Goal: Task Accomplishment & Management: Understand process/instructions

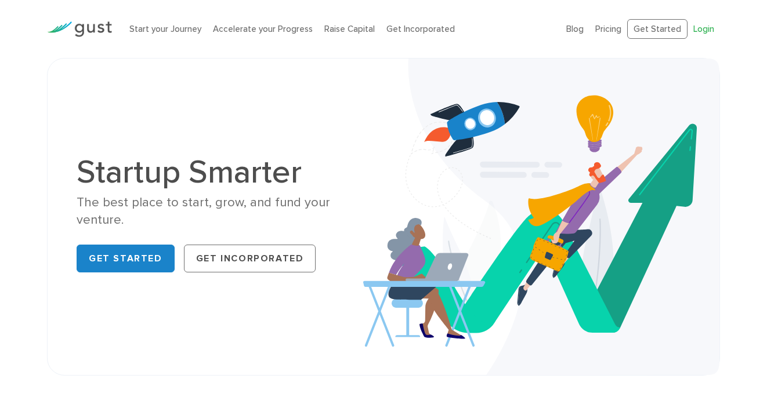
click at [699, 31] on link "Login" at bounding box center [703, 29] width 21 height 10
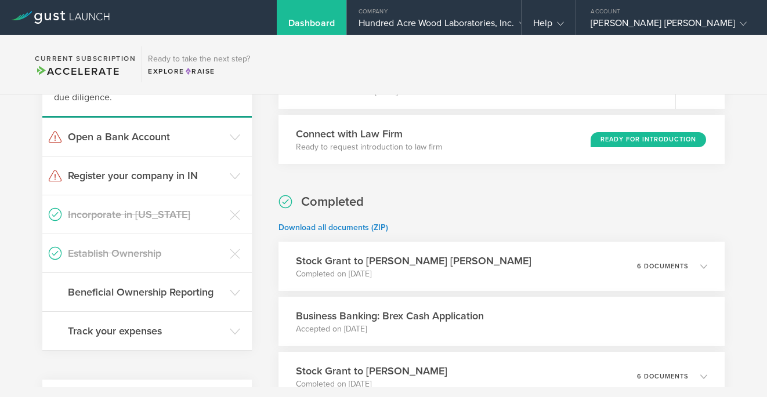
scroll to position [362, 0]
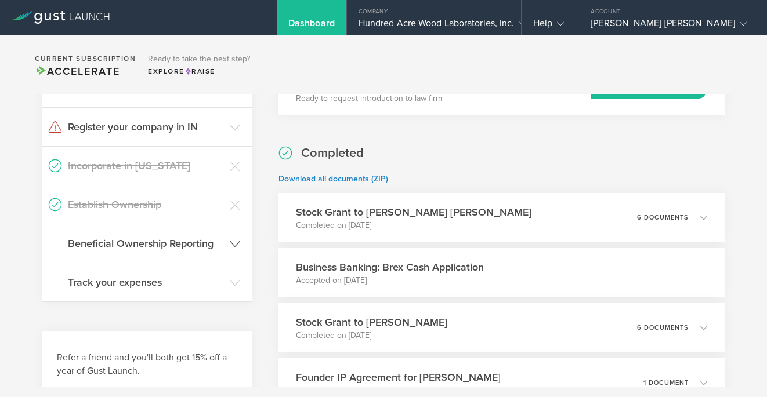
click at [184, 250] on h3 "Beneficial Ownership Reporting" at bounding box center [146, 243] width 156 height 15
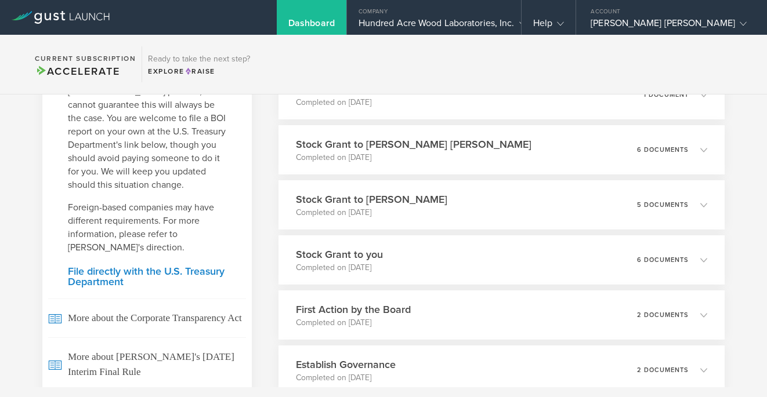
scroll to position [778, 0]
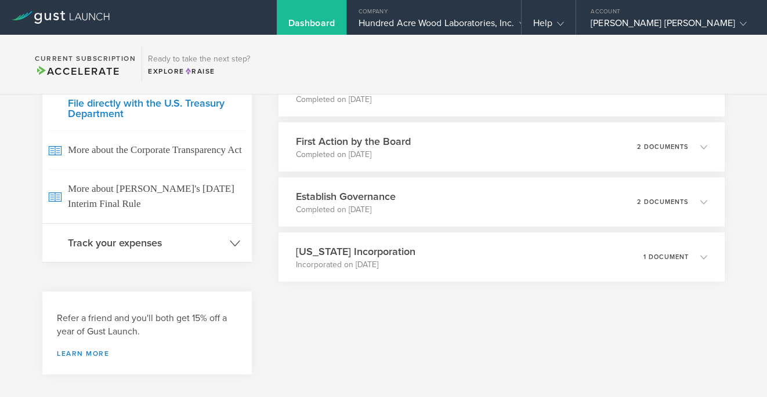
click at [183, 235] on h3 "Track your expenses" at bounding box center [146, 242] width 156 height 15
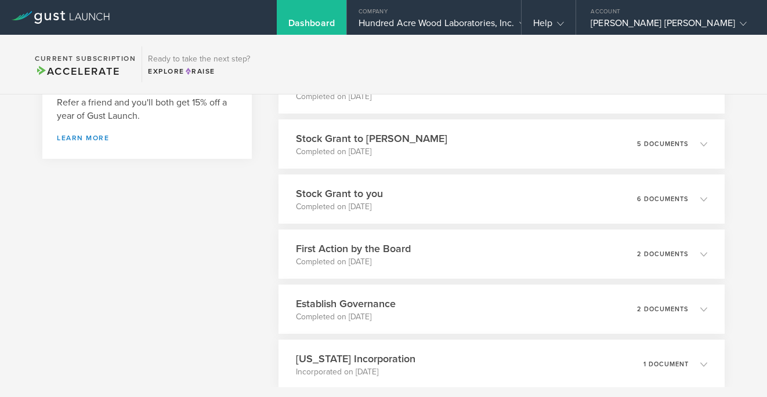
scroll to position [895, 0]
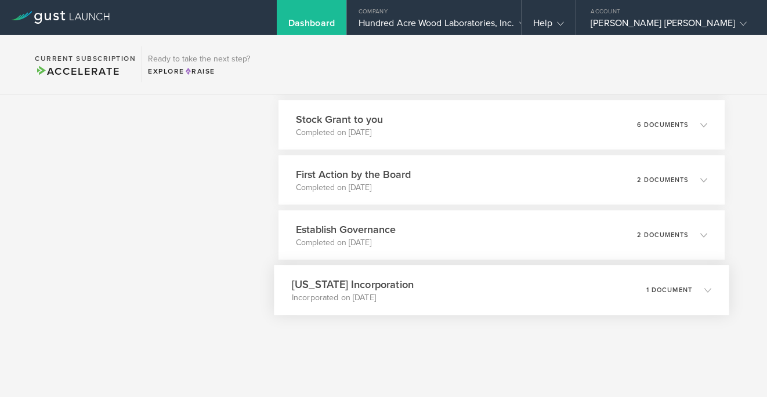
click at [404, 293] on div "[US_STATE] Incorporation Incorporated on [DATE] 1 document" at bounding box center [501, 290] width 455 height 50
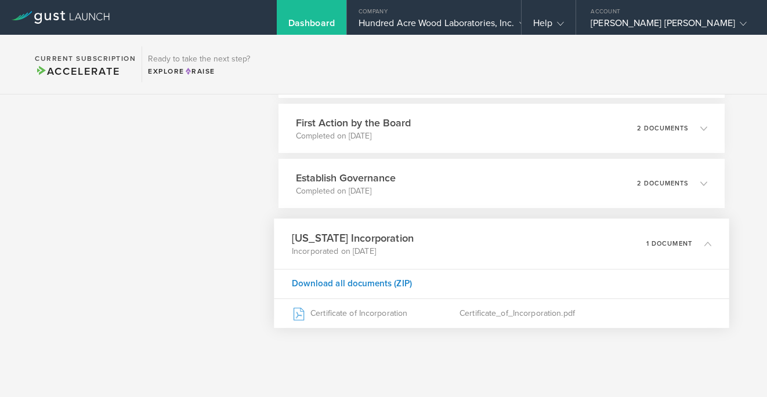
scroll to position [959, 0]
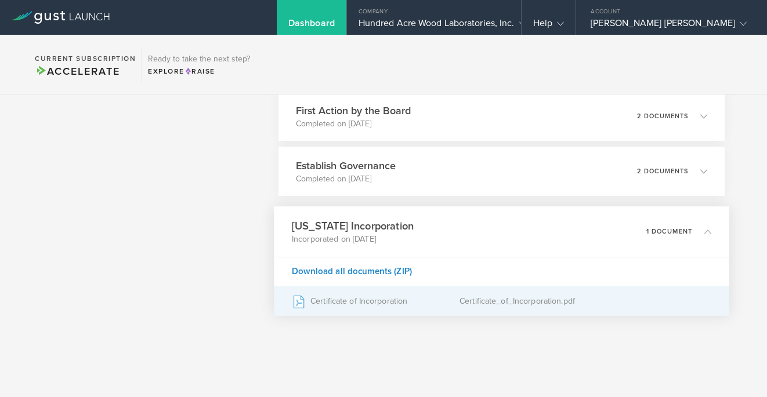
click at [349, 306] on div "Certificate of Incorporation" at bounding box center [376, 301] width 168 height 29
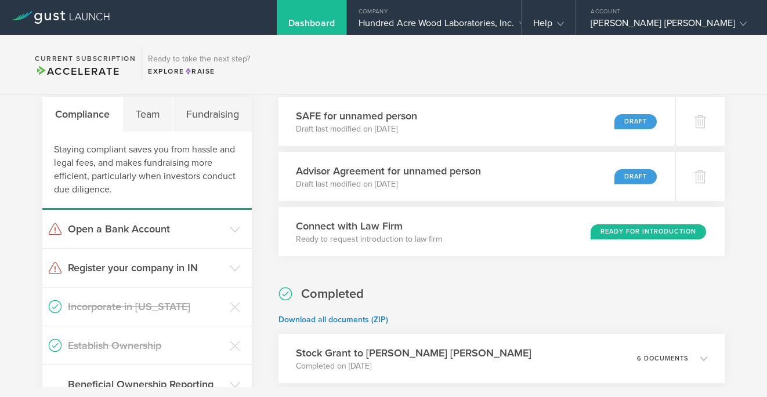
scroll to position [222, 0]
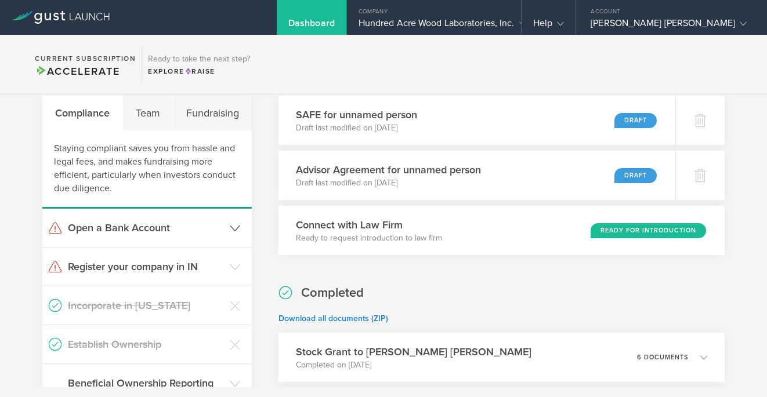
click at [141, 227] on h3 "Open a Bank Account" at bounding box center [146, 227] width 156 height 15
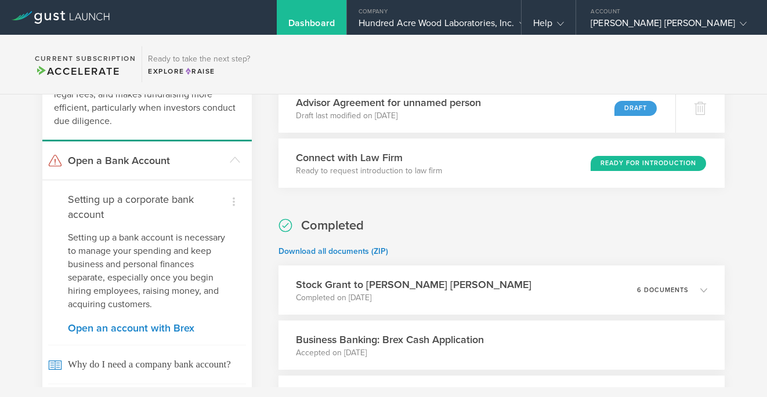
scroll to position [294, 0]
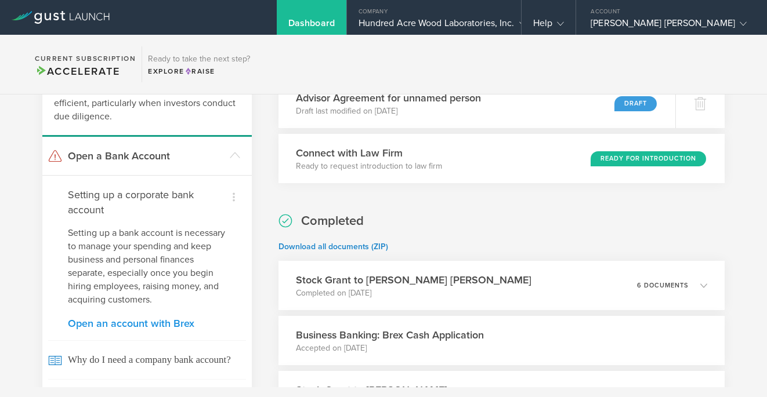
click at [133, 328] on link "Open an account with Brex" at bounding box center [147, 323] width 158 height 10
click at [134, 324] on link "Open an account with Brex" at bounding box center [147, 323] width 158 height 10
